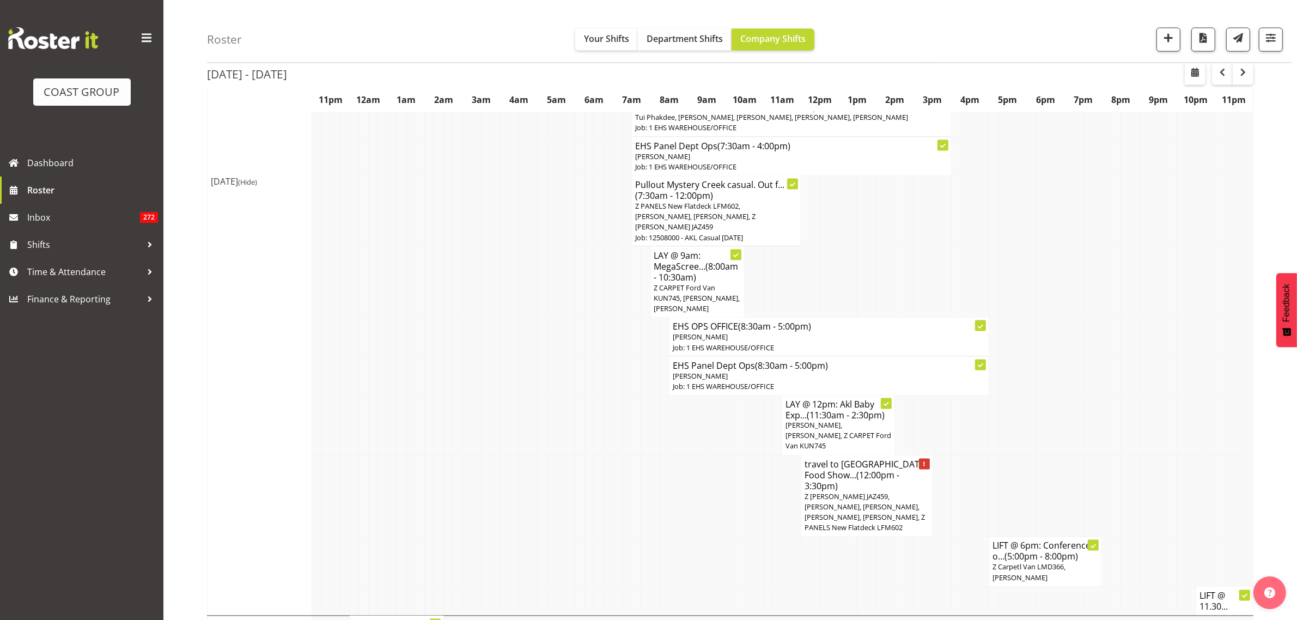
scroll to position [2178, 0]
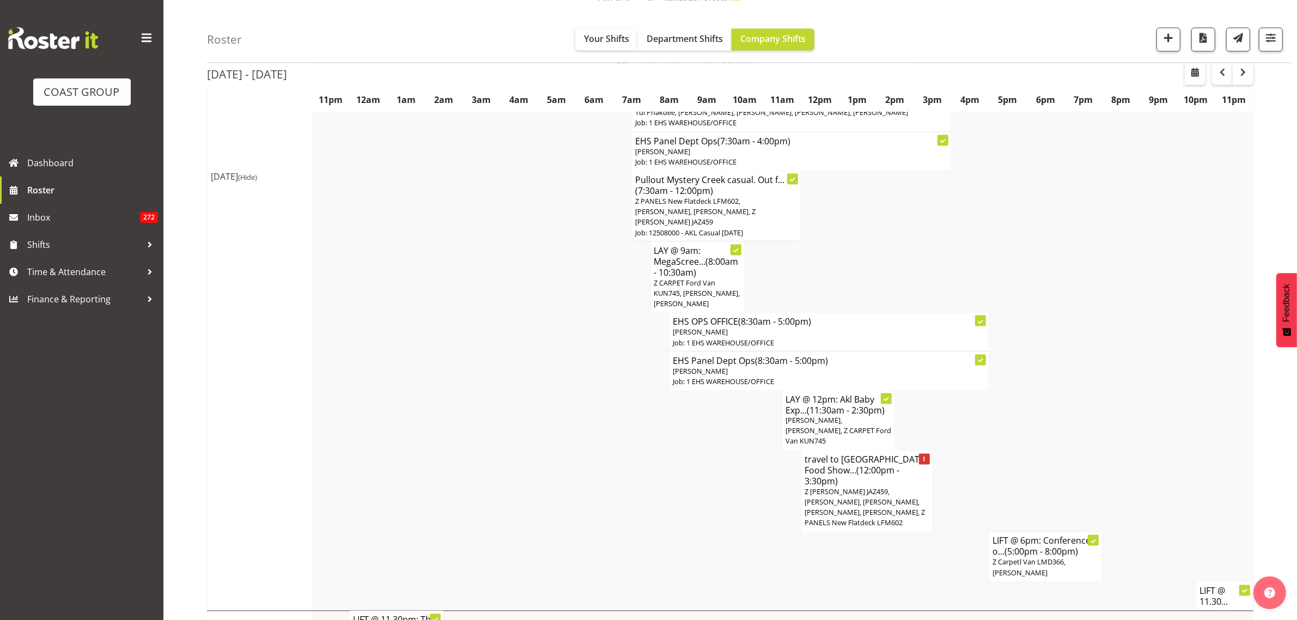
click at [857, 487] on span "Z [PERSON_NAME] JAZ459, [PERSON_NAME], [PERSON_NAME], [PERSON_NAME], [PERSON_NA…" at bounding box center [865, 507] width 120 height 41
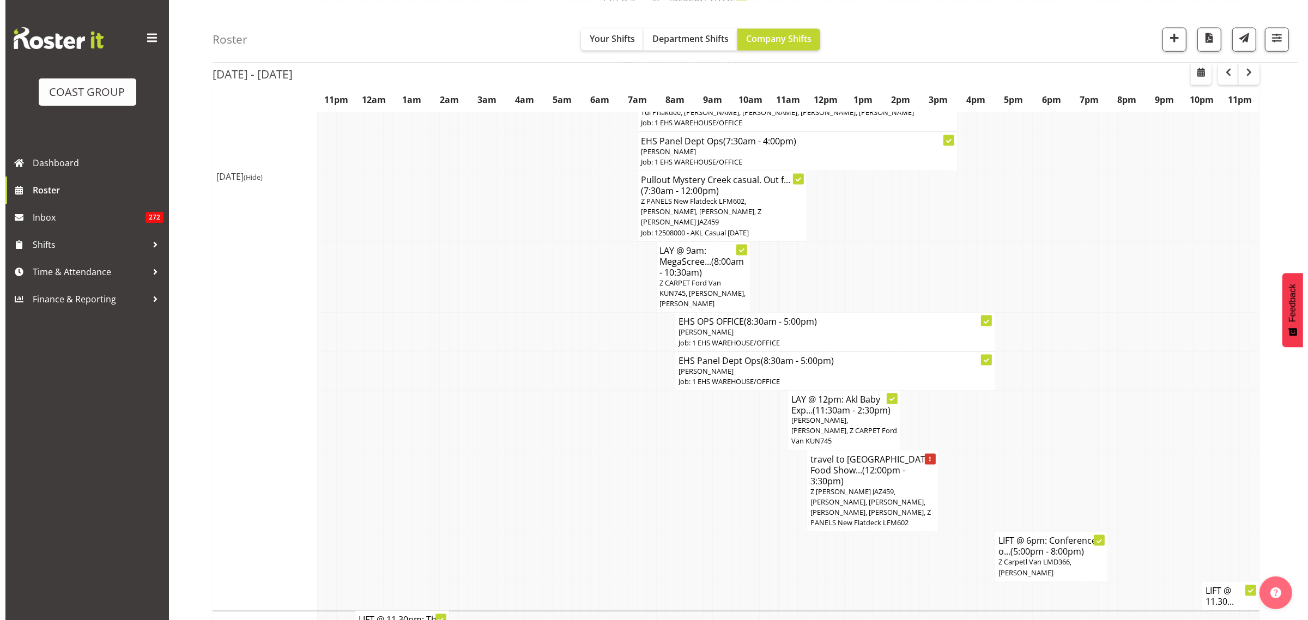
scroll to position [2174, 0]
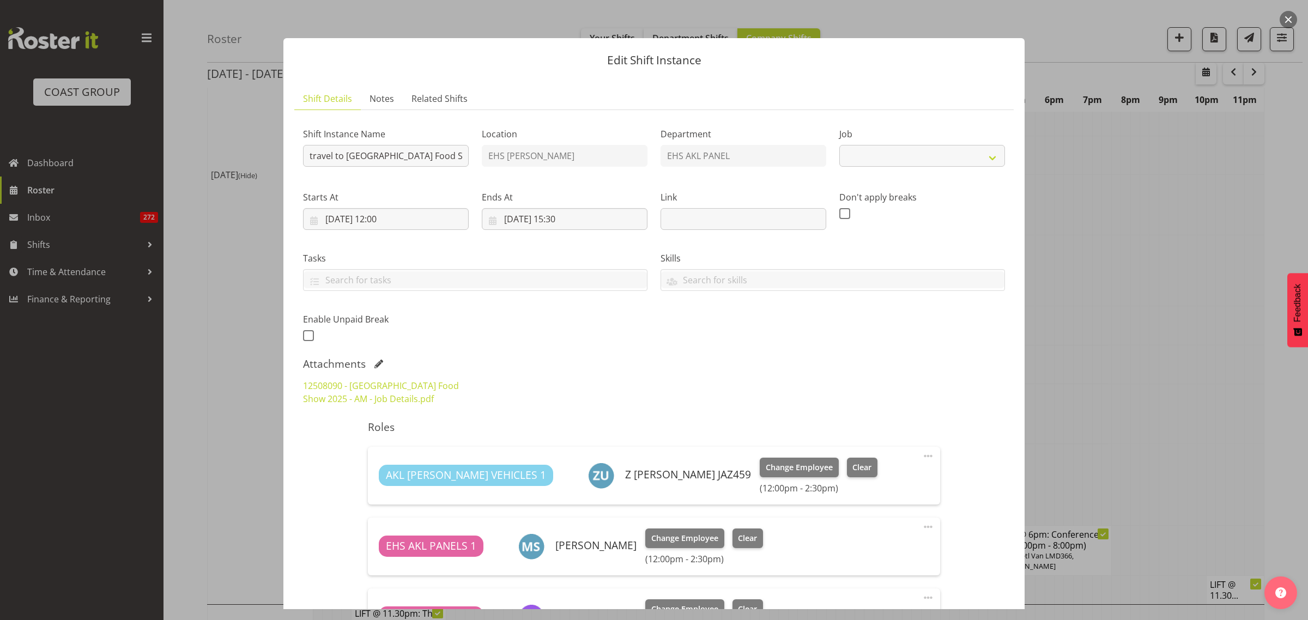
select select "9296"
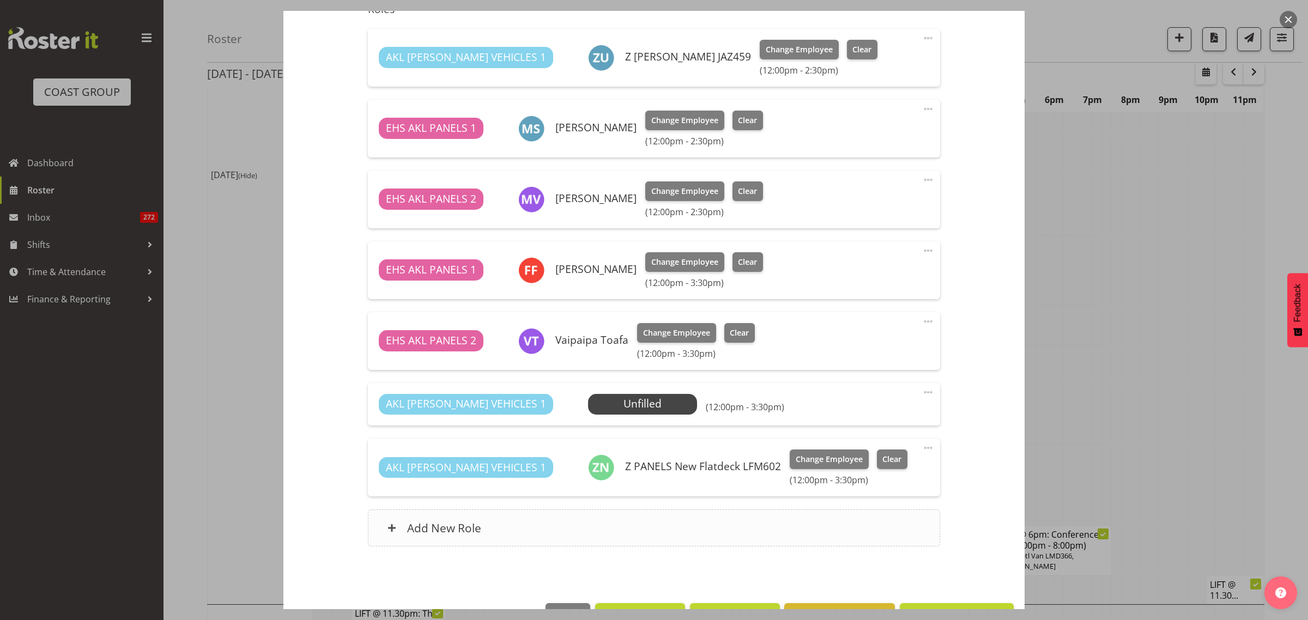
scroll to position [452, 0]
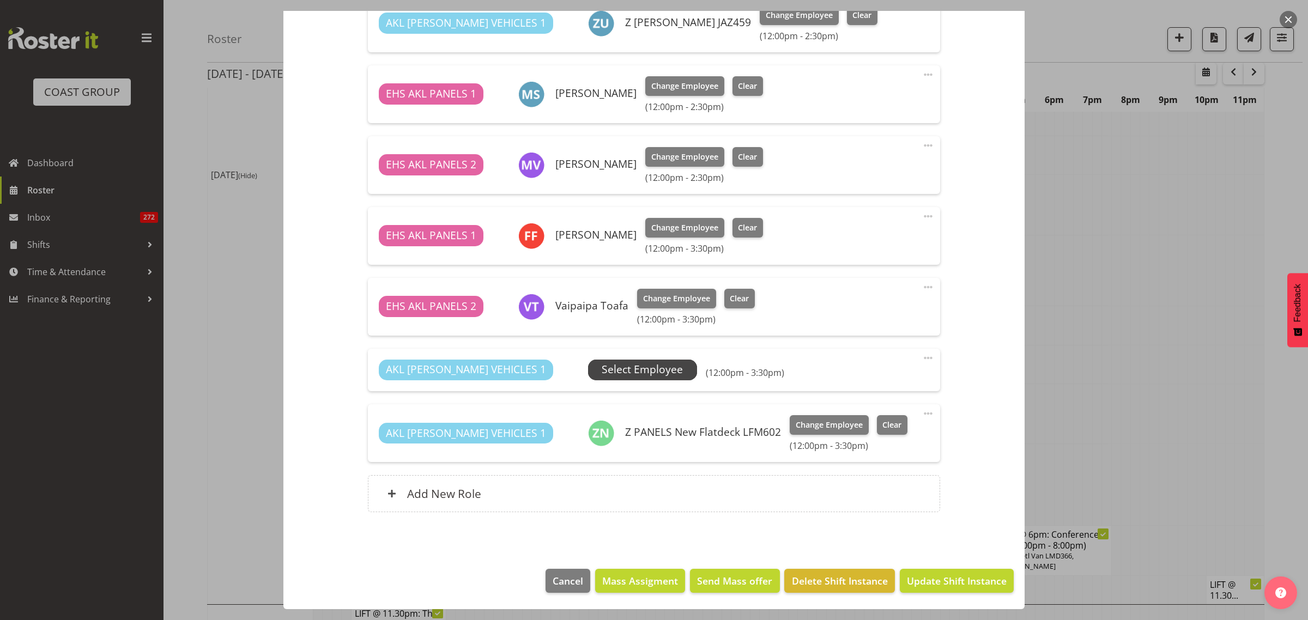
click at [622, 372] on span "Select Employee" at bounding box center [641, 370] width 81 height 16
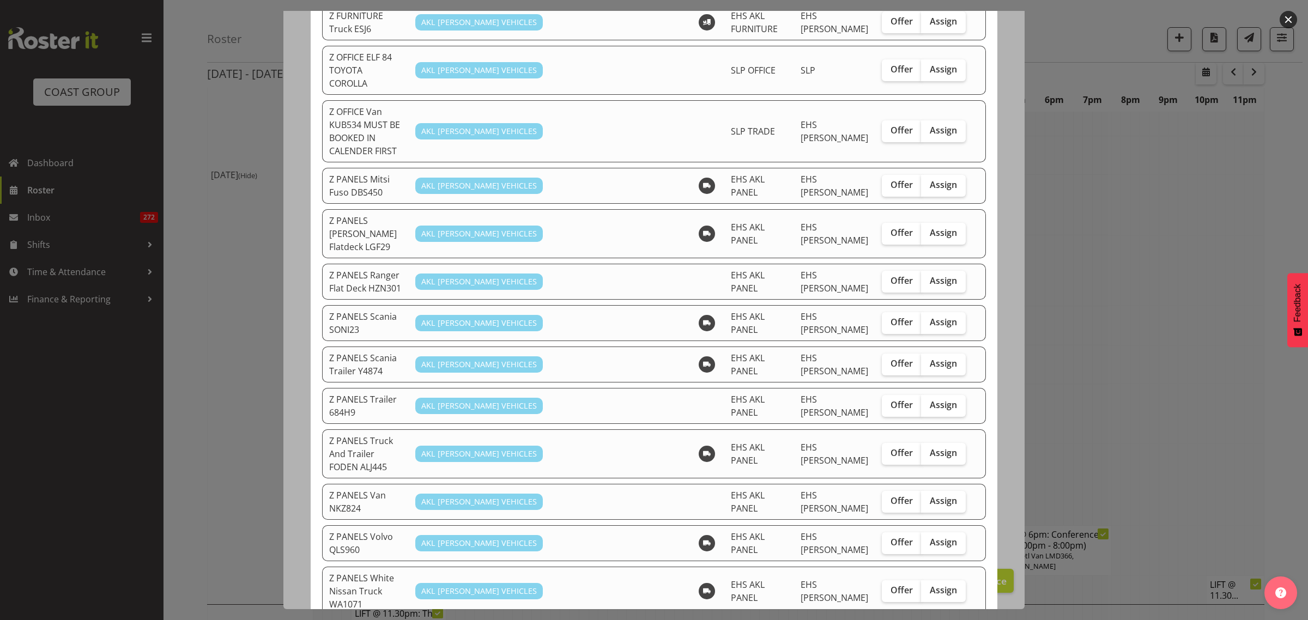
scroll to position [681, 0]
click at [937, 536] on span "Assign" at bounding box center [942, 541] width 27 height 11
click at [928, 538] on input "Assign" at bounding box center [924, 541] width 7 height 7
checkbox input "true"
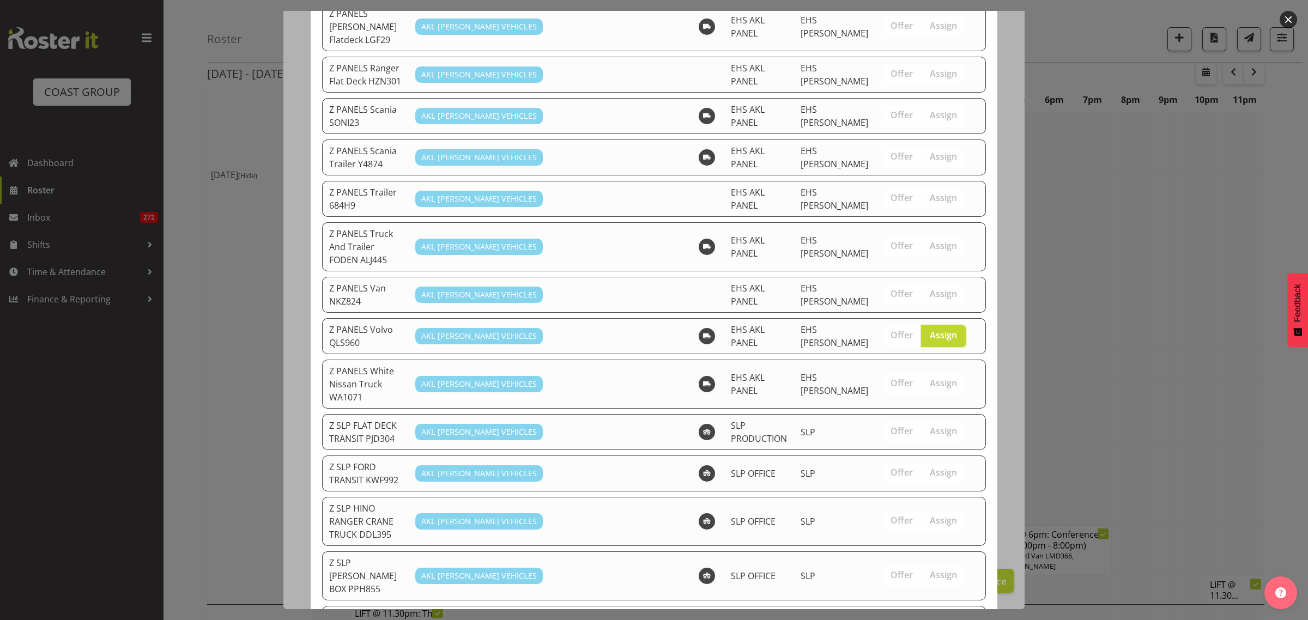
scroll to position [960, 0]
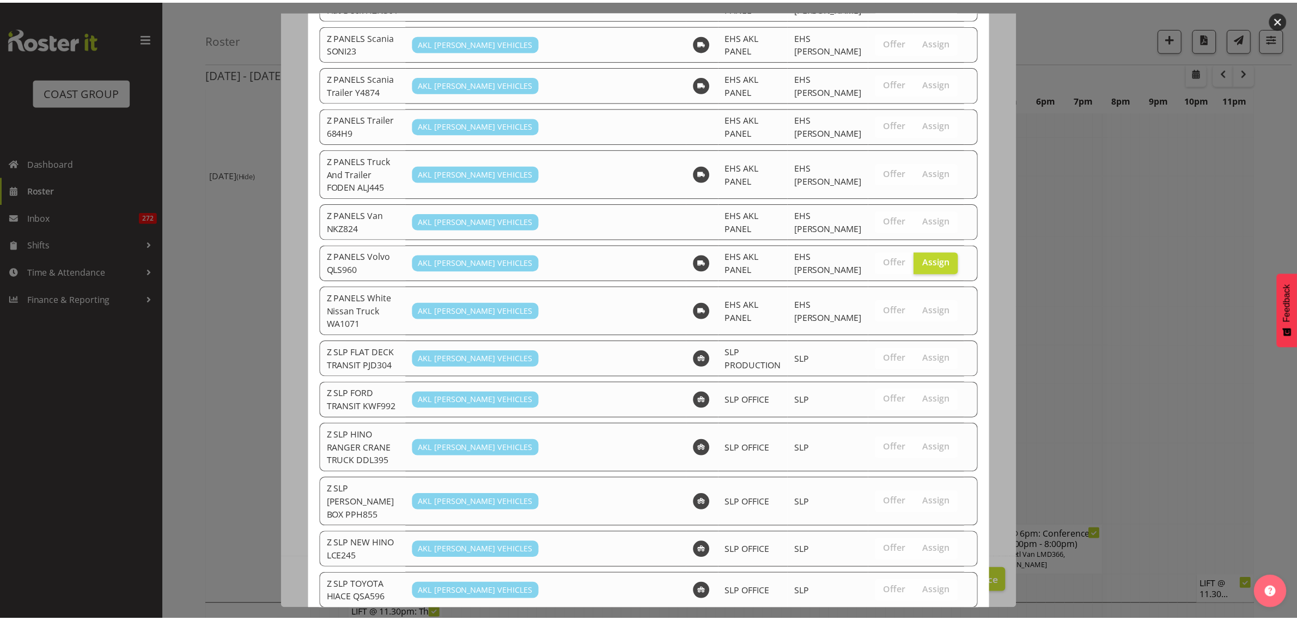
scroll to position [2178, 0]
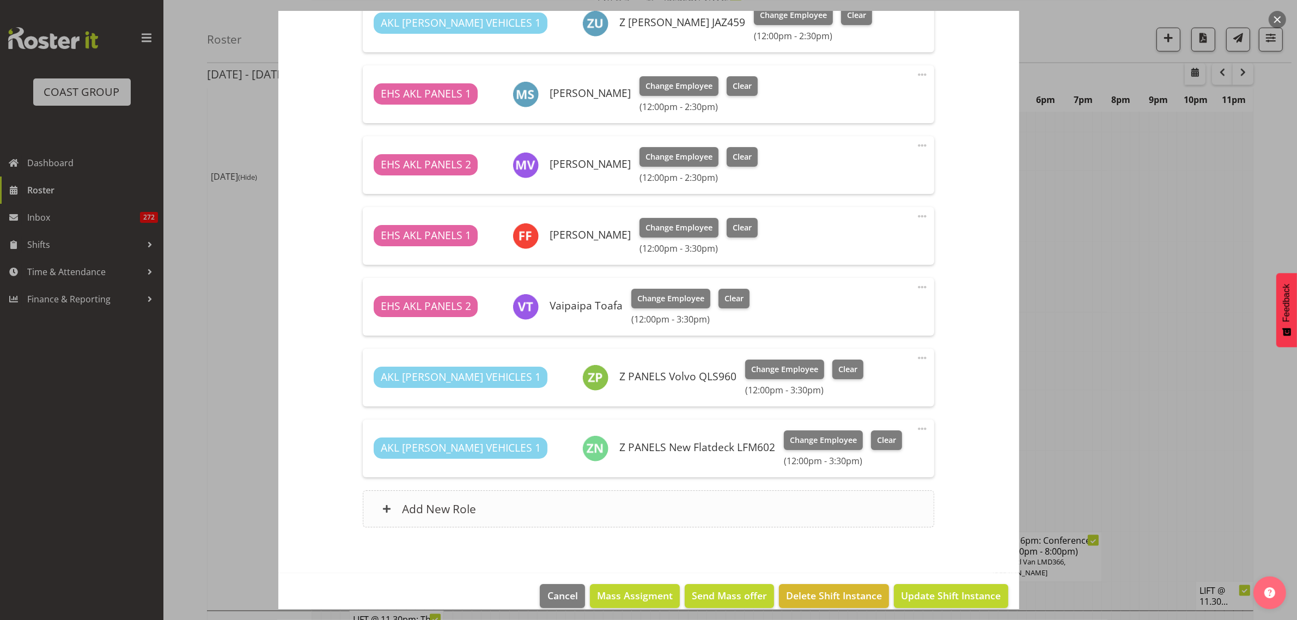
click at [509, 507] on div "Add New Role" at bounding box center [648, 508] width 571 height 37
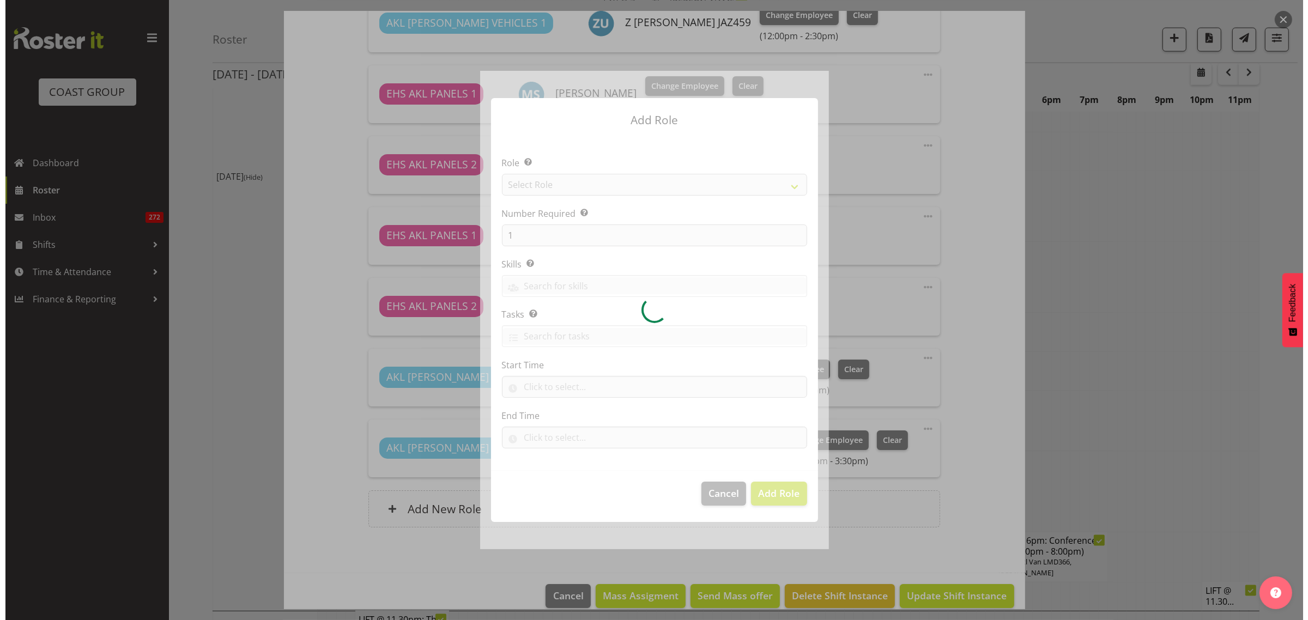
scroll to position [2174, 0]
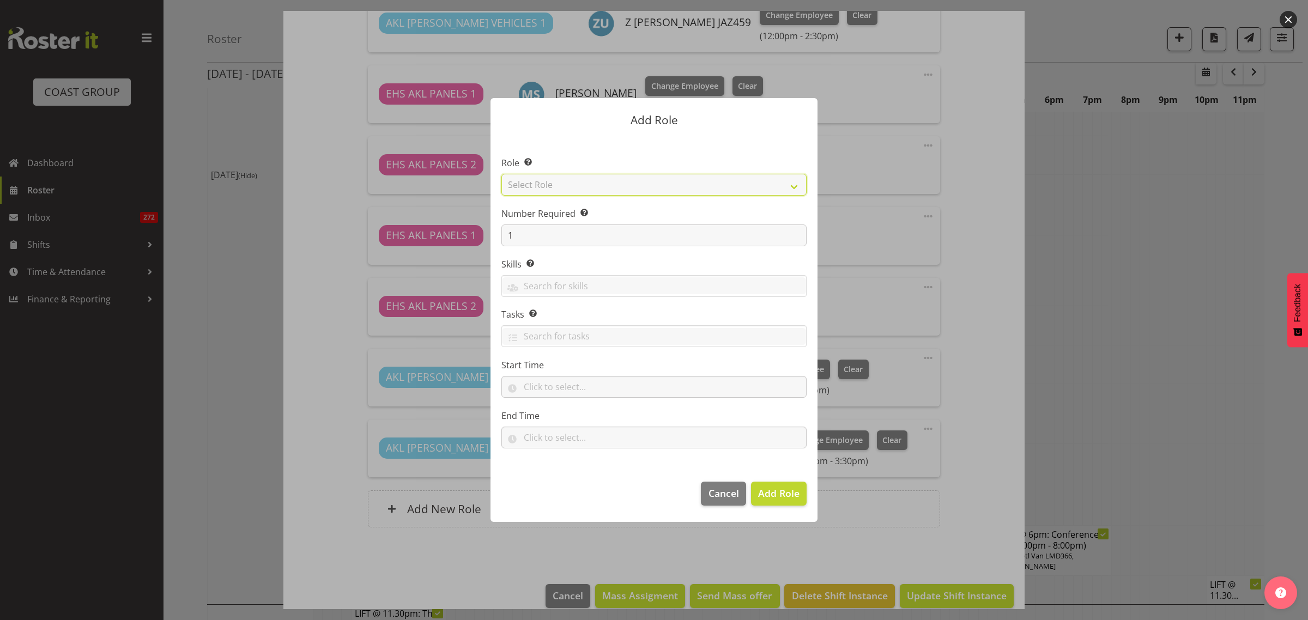
drag, startPoint x: 794, startPoint y: 186, endPoint x: 791, endPoint y: 194, distance: 8.1
click at [794, 186] on select "Select Role ACCOUNT MANAGER ACCOUNT MANAGER DW ACCOUNTS [PERSON_NAME] VEHICLES …" at bounding box center [653, 185] width 305 height 22
select select "81"
click at [501, 174] on select "Select Role ACCOUNT MANAGER ACCOUNT MANAGER DW ACCOUNTS [PERSON_NAME] VEHICLES …" at bounding box center [653, 185] width 305 height 22
click at [770, 496] on span "Add Role" at bounding box center [778, 492] width 41 height 13
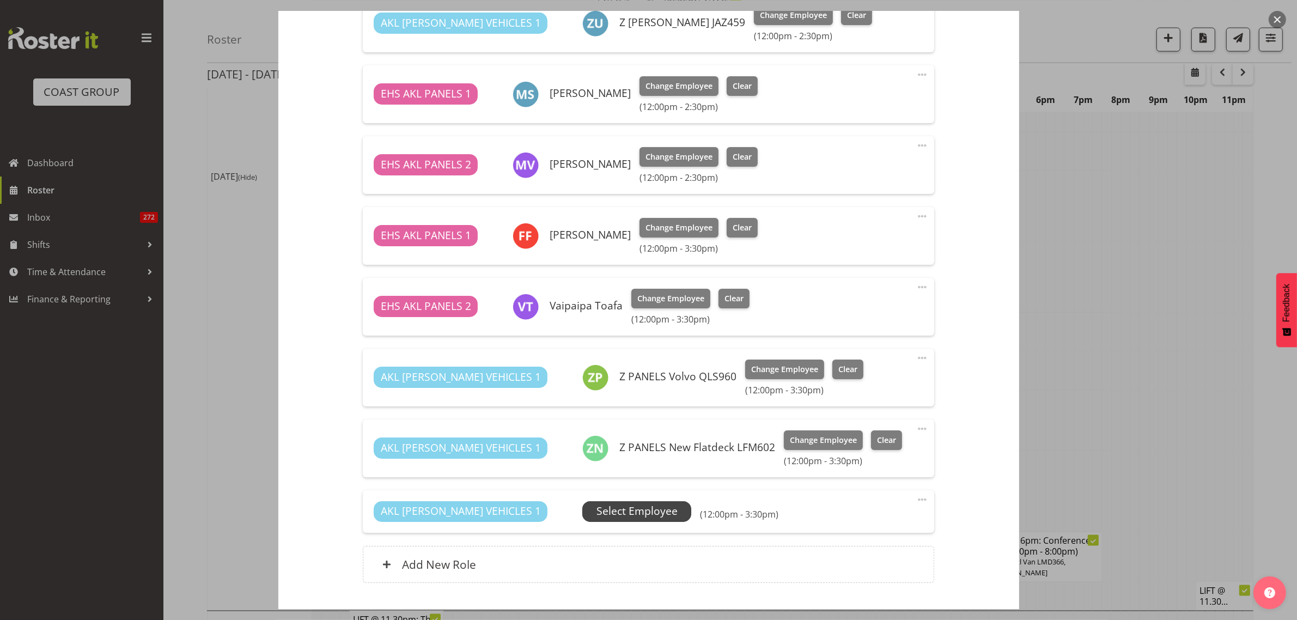
click at [597, 518] on span "Select Employee" at bounding box center [637, 511] width 81 height 16
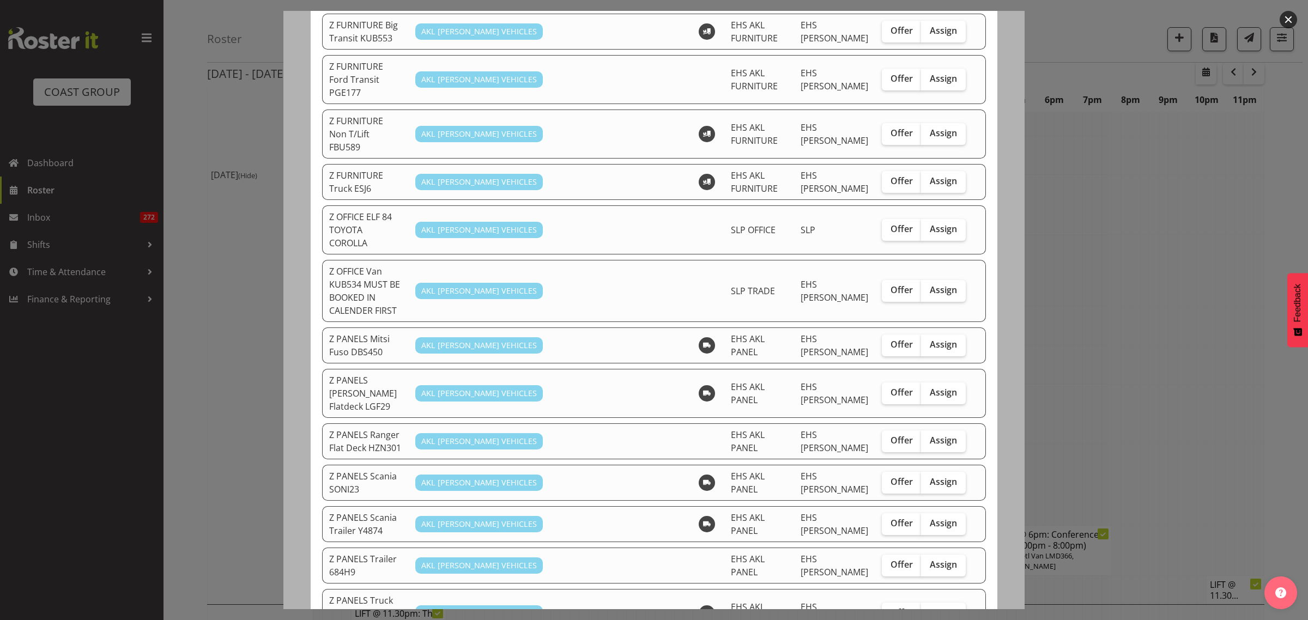
scroll to position [545, 0]
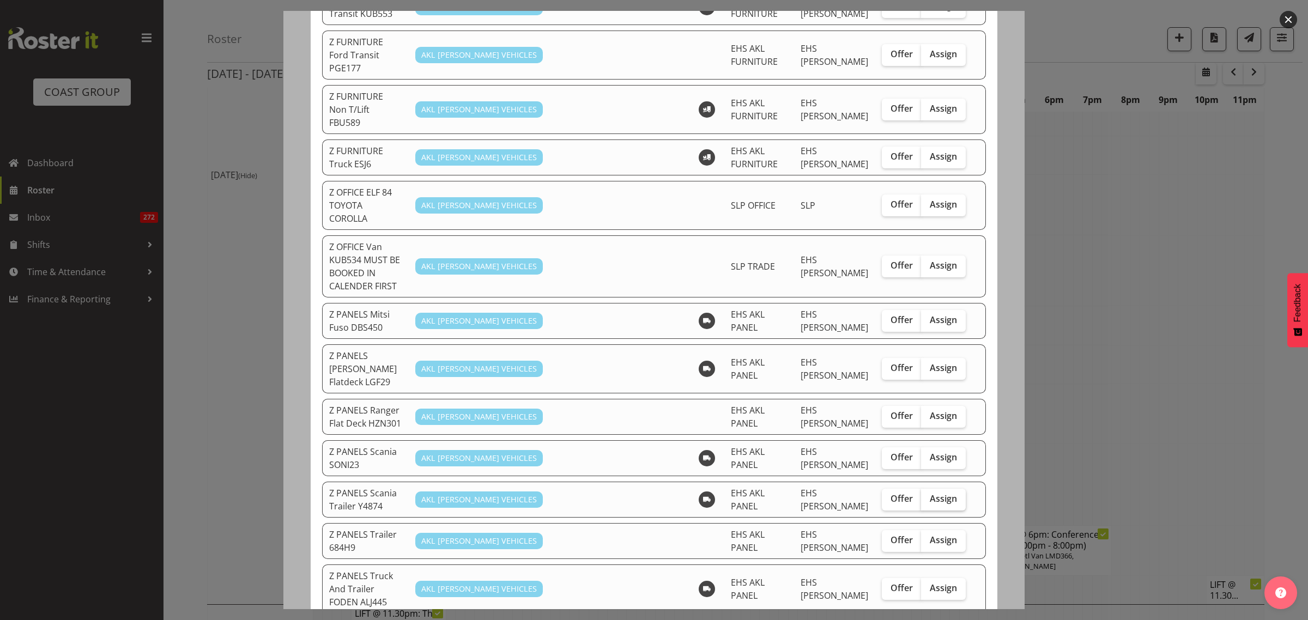
click at [935, 493] on span "Assign" at bounding box center [942, 498] width 27 height 11
click at [928, 495] on input "Assign" at bounding box center [924, 498] width 7 height 7
checkbox input "true"
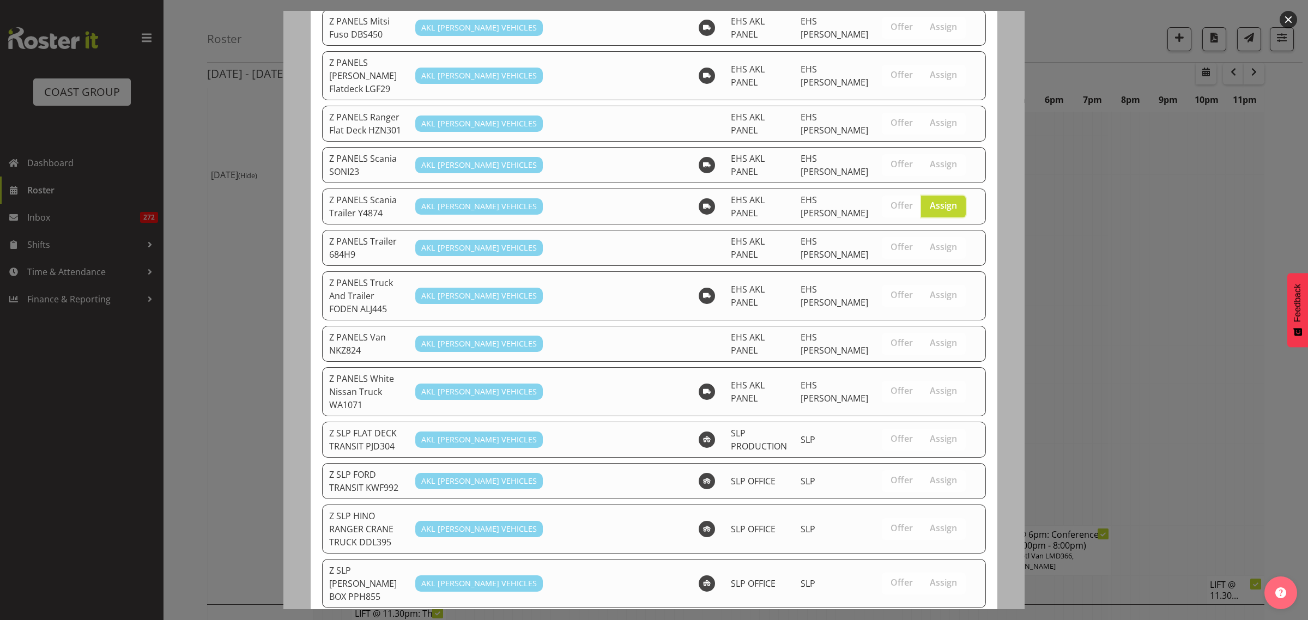
scroll to position [923, 0]
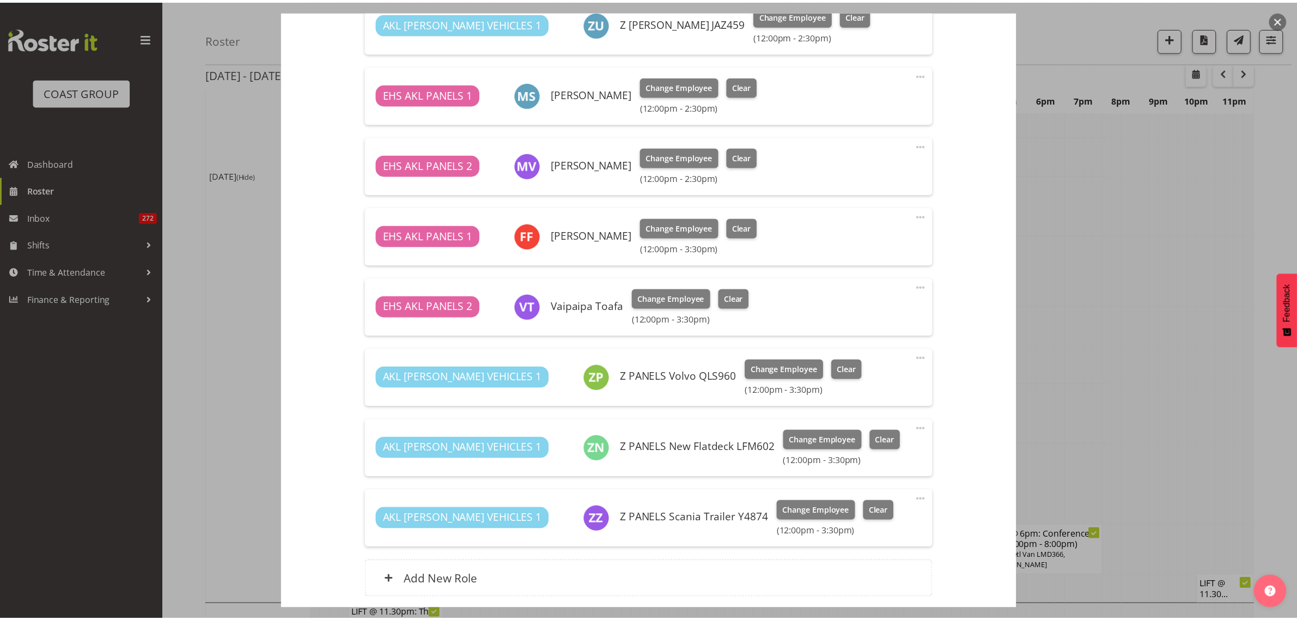
scroll to position [2178, 0]
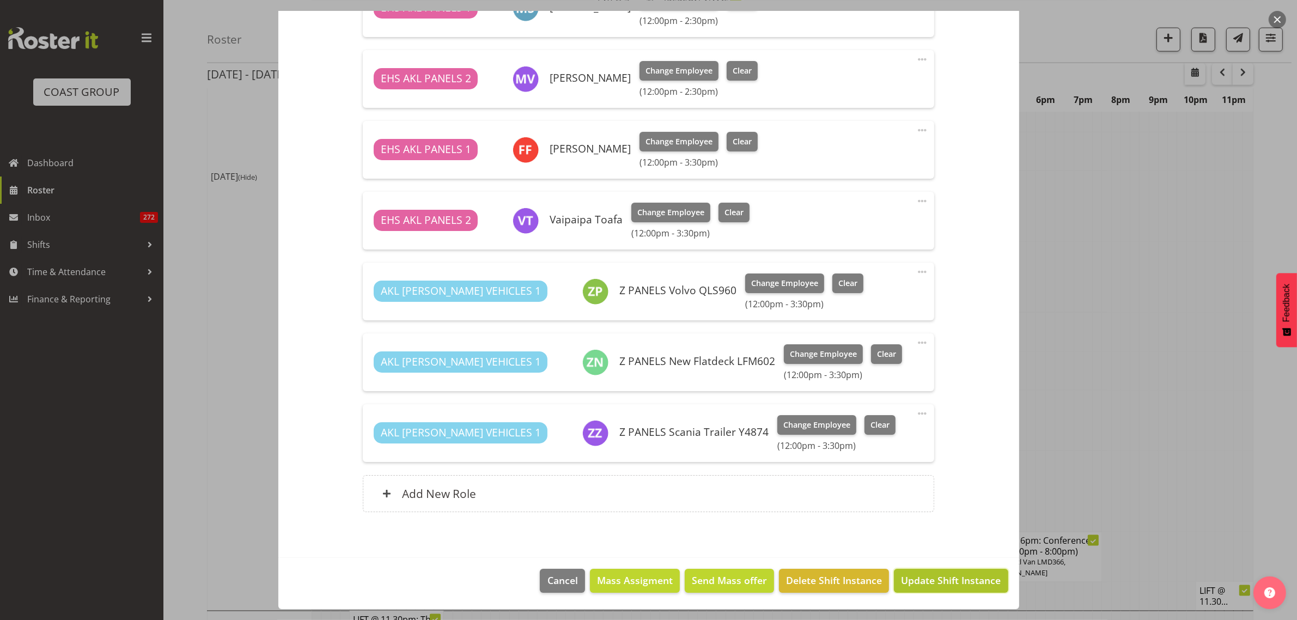
click at [927, 586] on span "Update Shift Instance" at bounding box center [951, 580] width 100 height 14
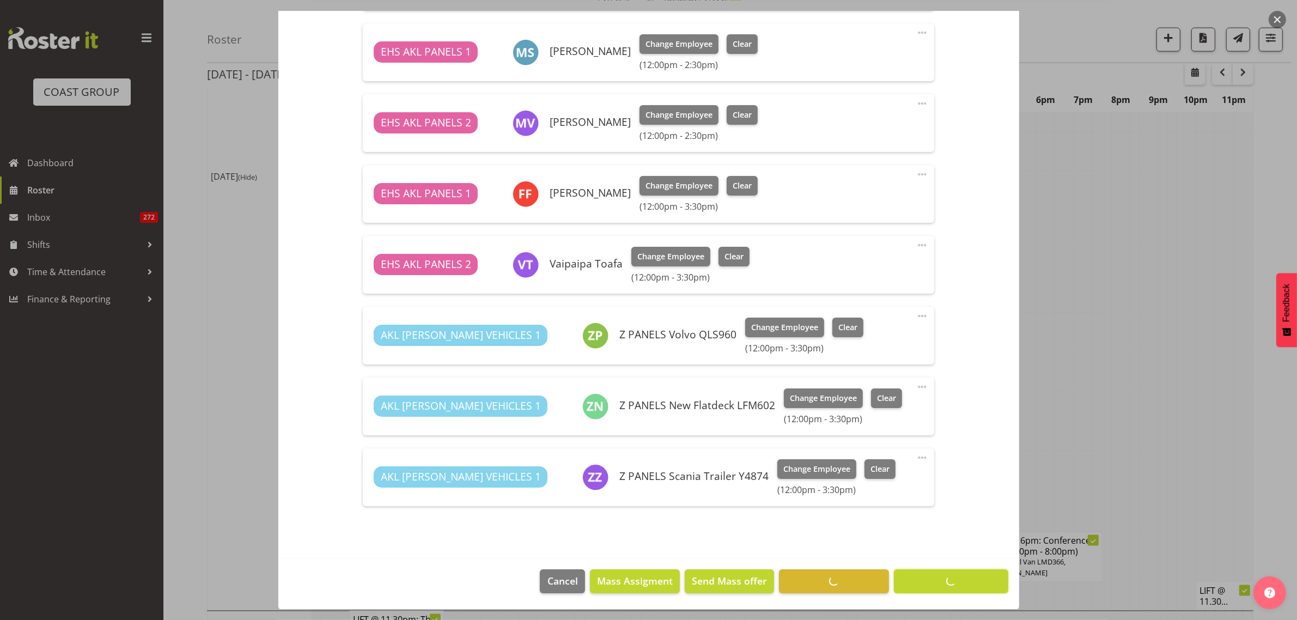
scroll to position [0, 0]
